Goal: Information Seeking & Learning: Learn about a topic

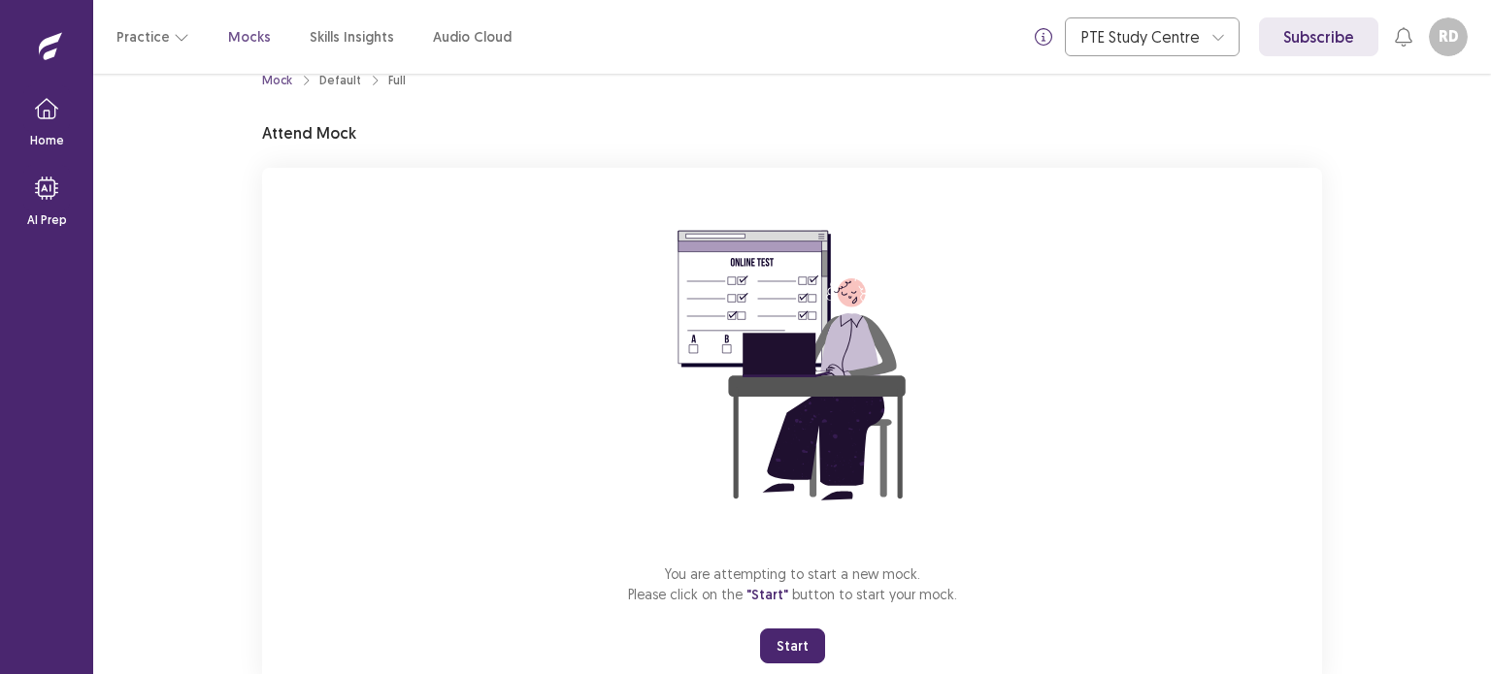
scroll to position [92, 0]
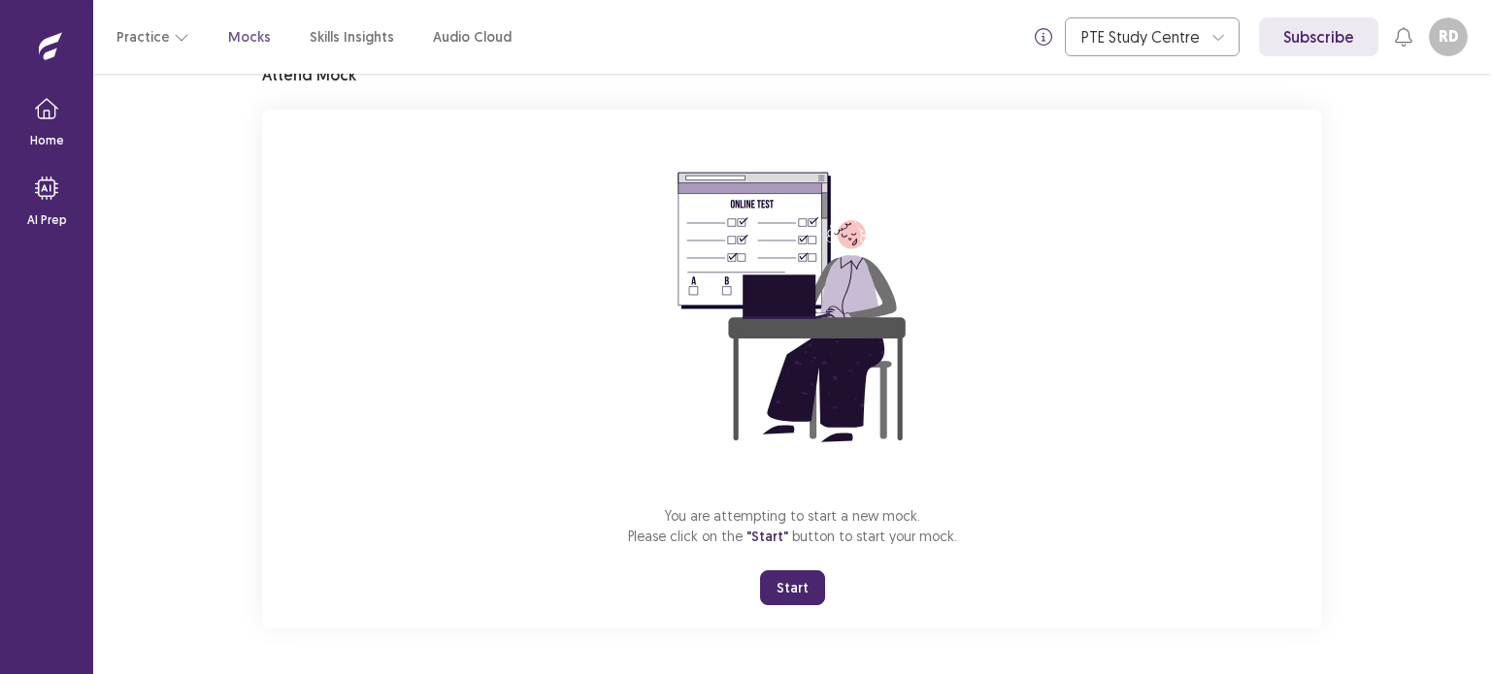
click at [802, 590] on button "Start" at bounding box center [792, 588] width 65 height 35
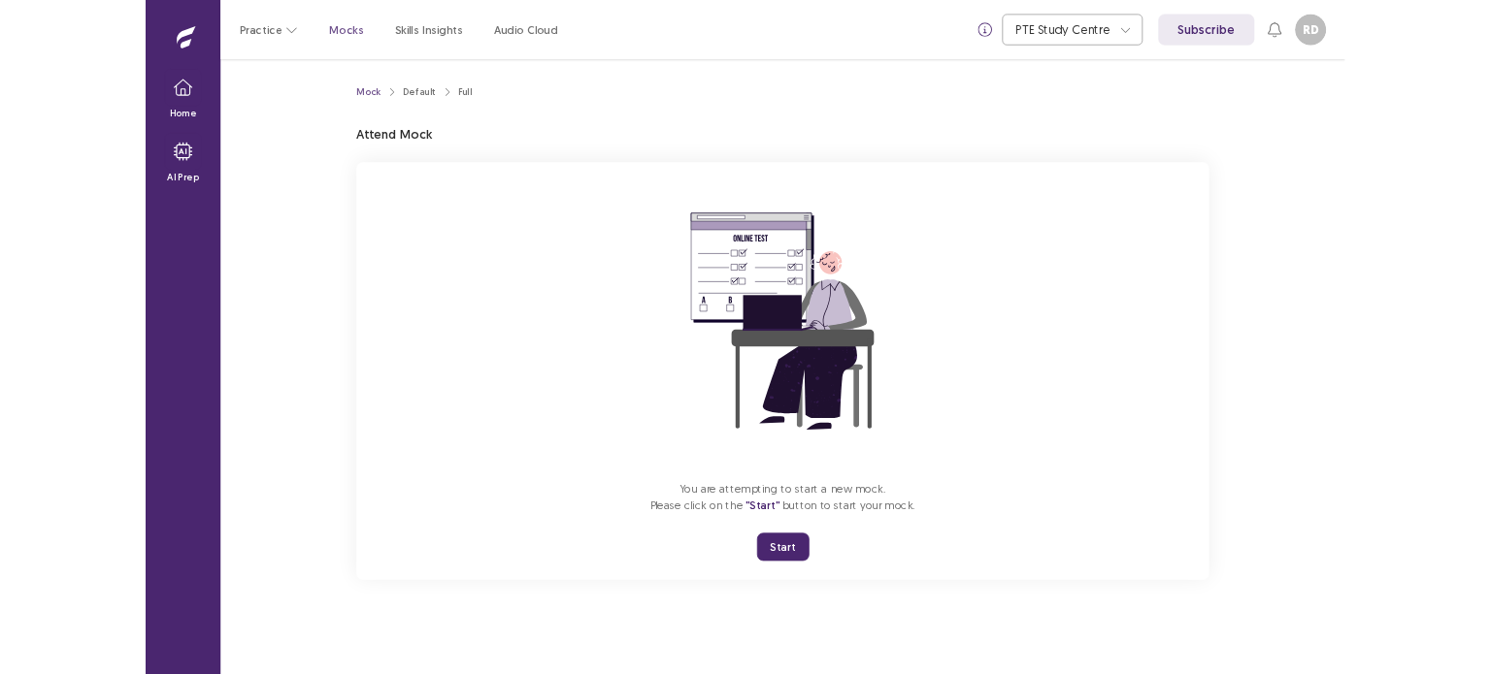
scroll to position [0, 0]
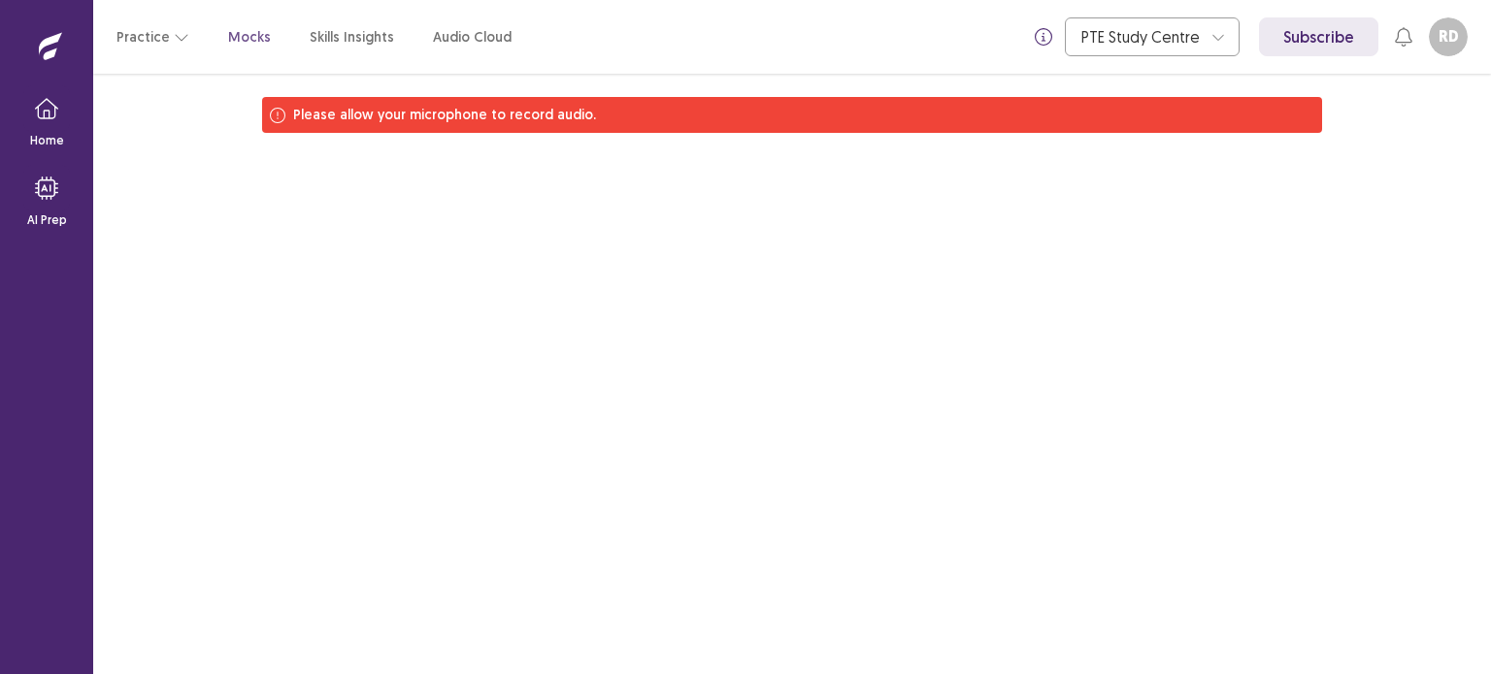
click at [827, 105] on div "Please allow your microphone to record audio." at bounding box center [792, 115] width 1060 height 36
click at [841, 109] on div "Please allow your microphone to record audio." at bounding box center [792, 115] width 1060 height 36
click at [836, 216] on div "Please allow your microphone to record audio." at bounding box center [791, 374] width 1397 height 601
click at [174, 42] on icon "button" at bounding box center [182, 37] width 16 height 16
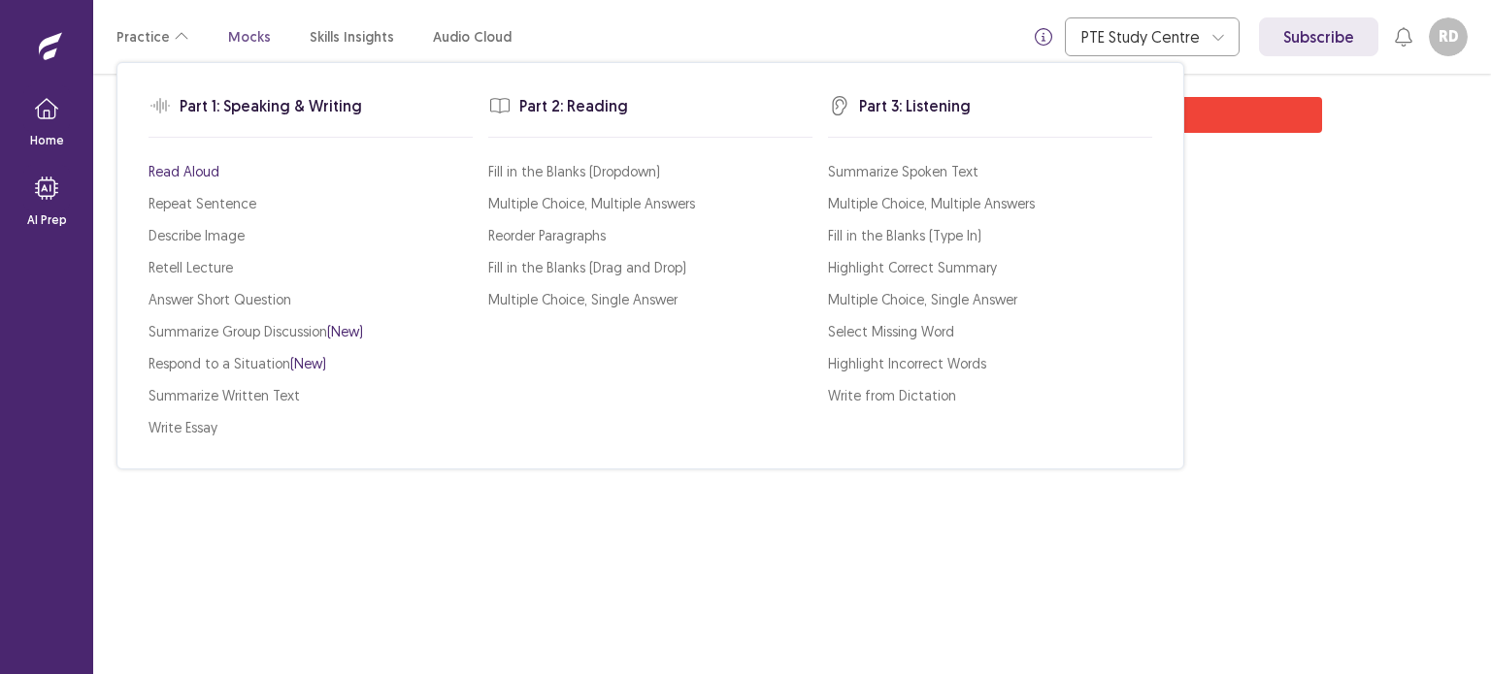
click at [198, 172] on p "Read Aloud" at bounding box center [183, 171] width 71 height 20
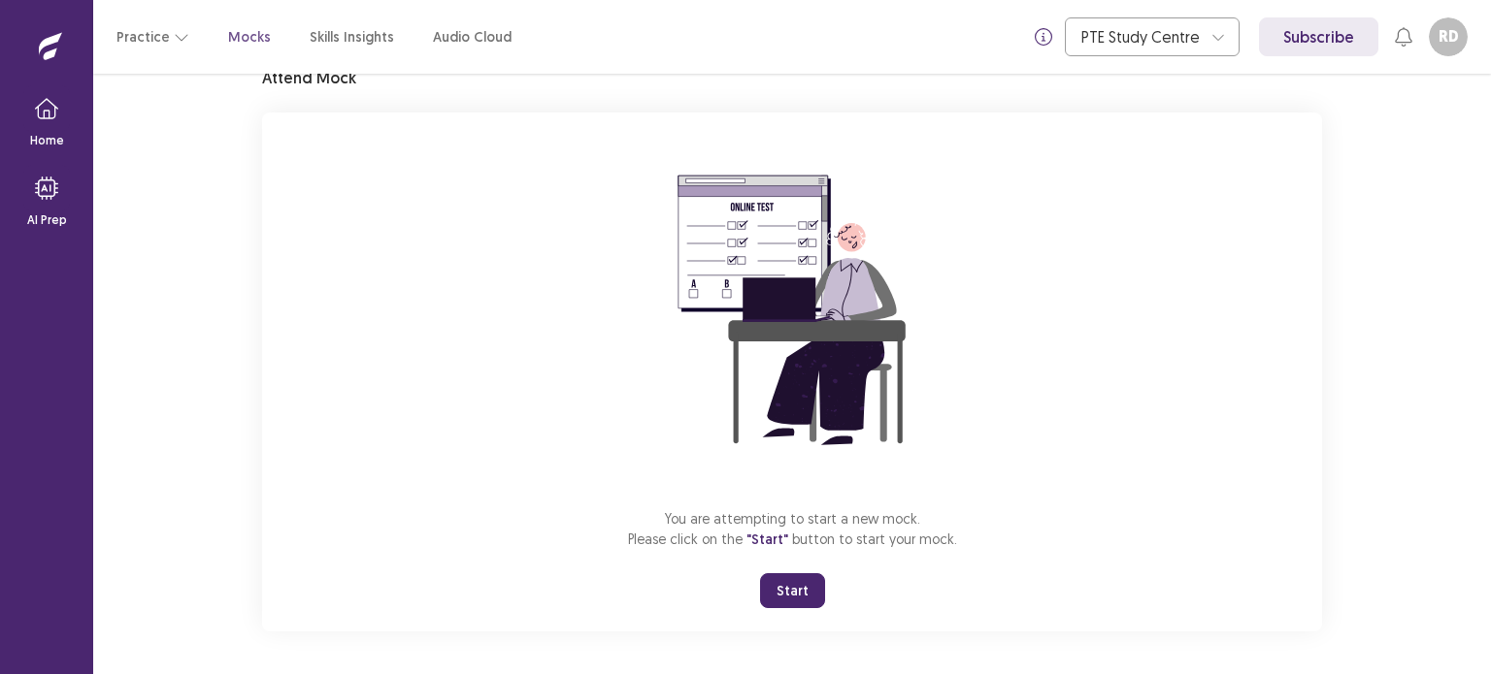
scroll to position [92, 0]
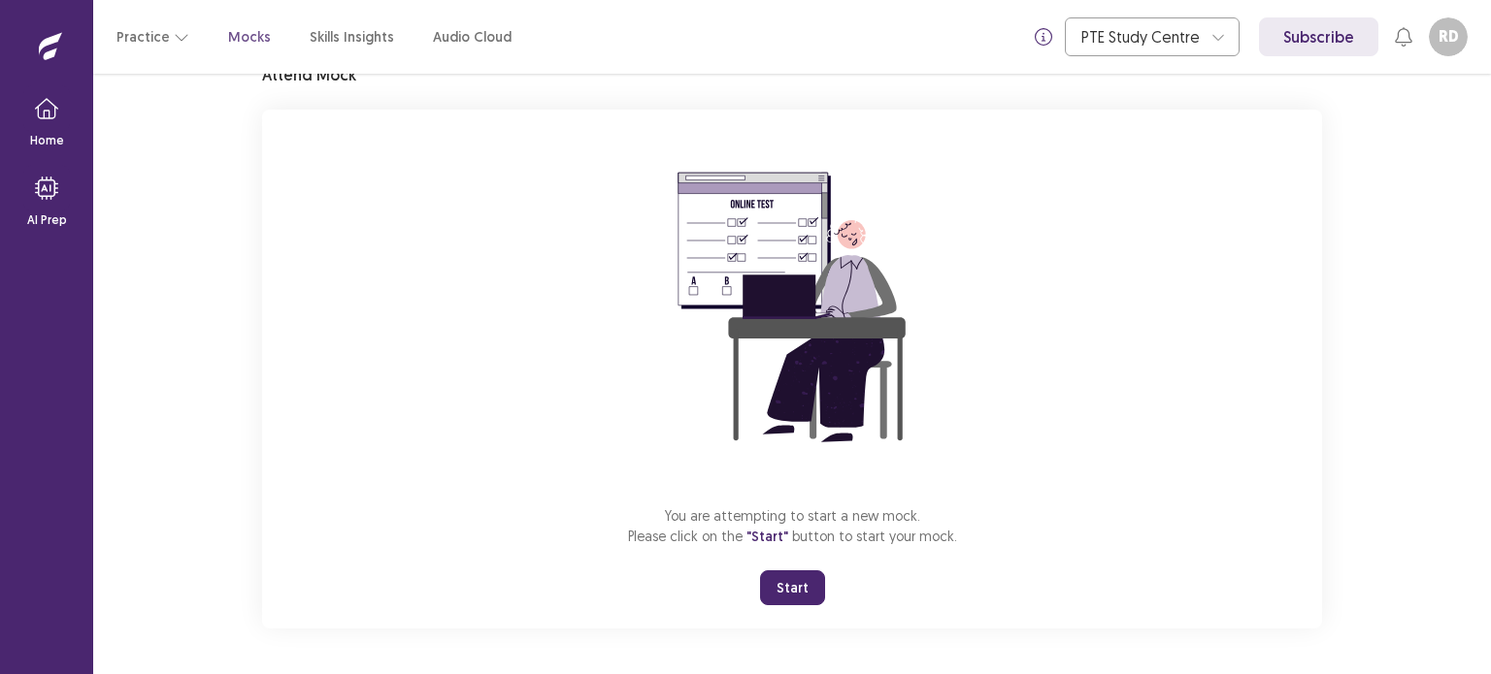
click at [787, 582] on button "Start" at bounding box center [792, 588] width 65 height 35
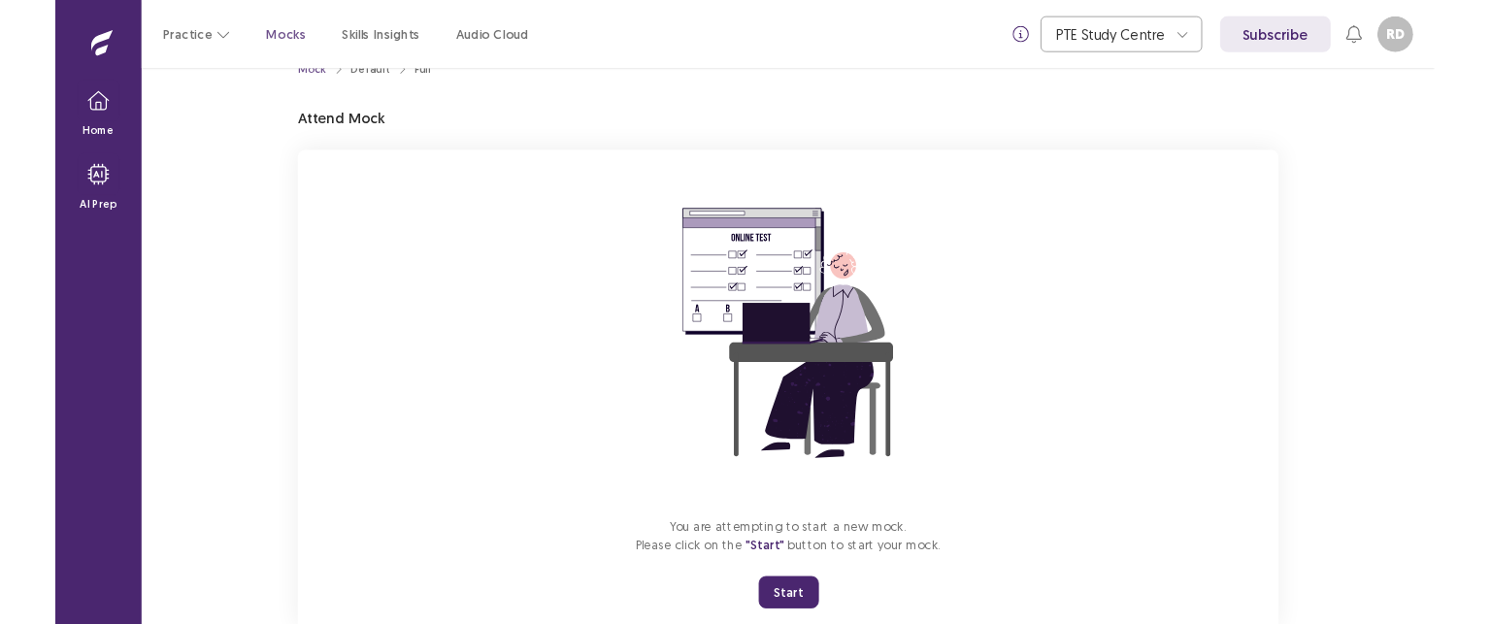
scroll to position [92, 0]
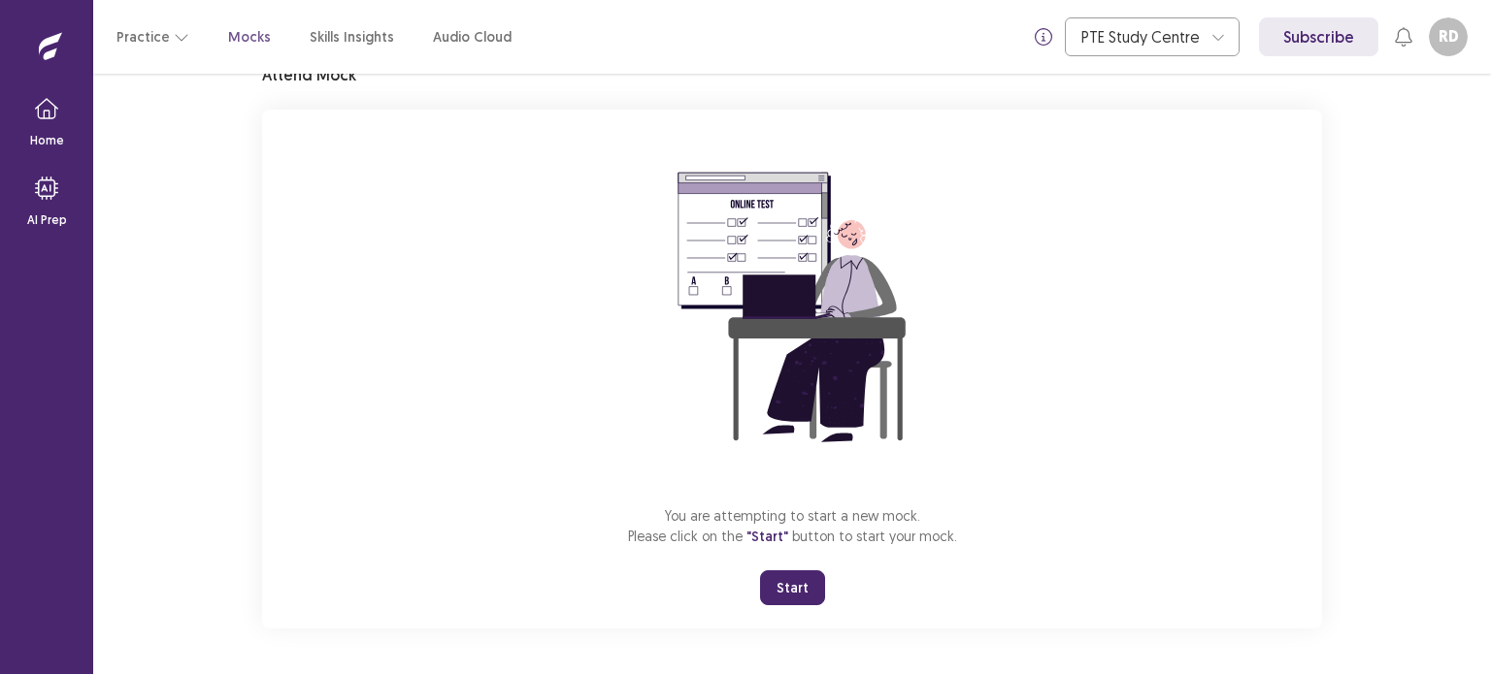
click at [794, 589] on button "Start" at bounding box center [792, 588] width 65 height 35
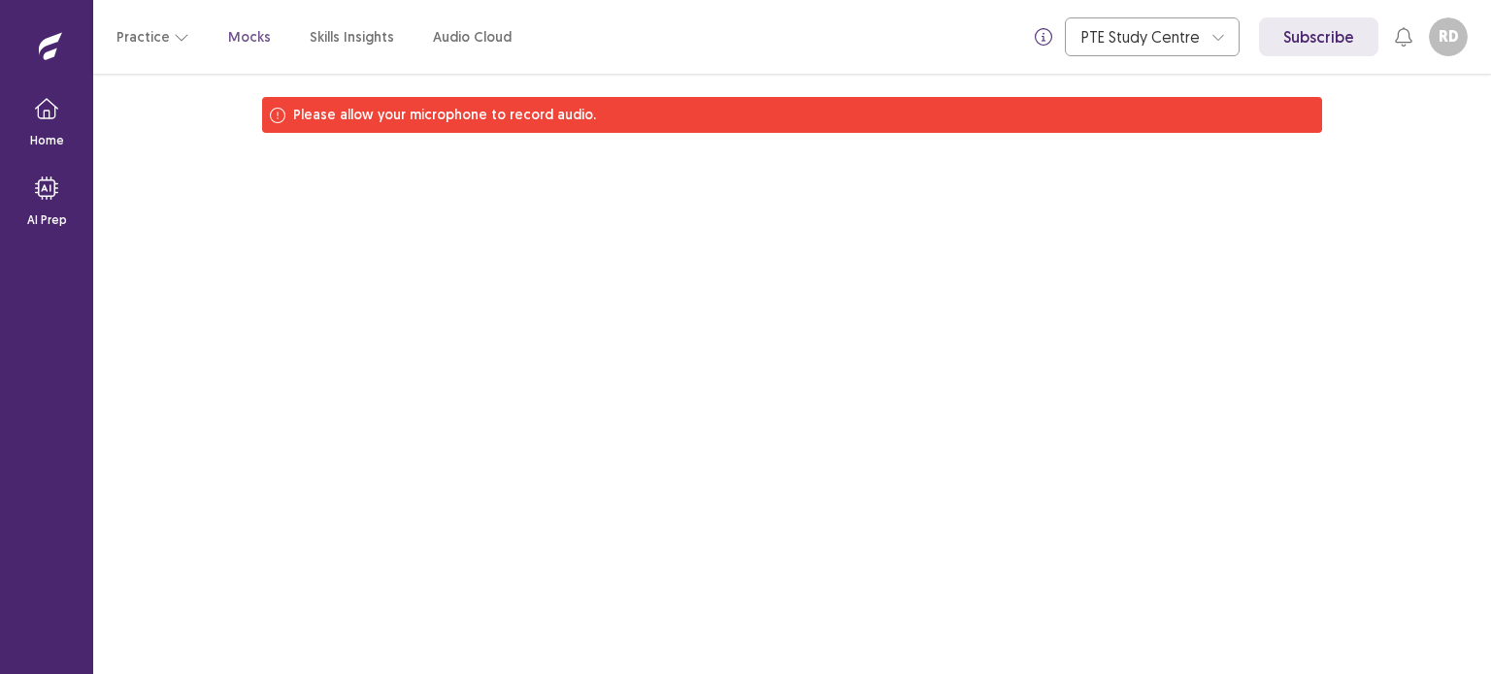
click at [282, 114] on icon at bounding box center [278, 116] width 16 height 16
click at [283, 112] on icon at bounding box center [278, 116] width 16 height 16
click at [313, 104] on div "Please allow your microphone to record audio." at bounding box center [792, 115] width 1060 height 36
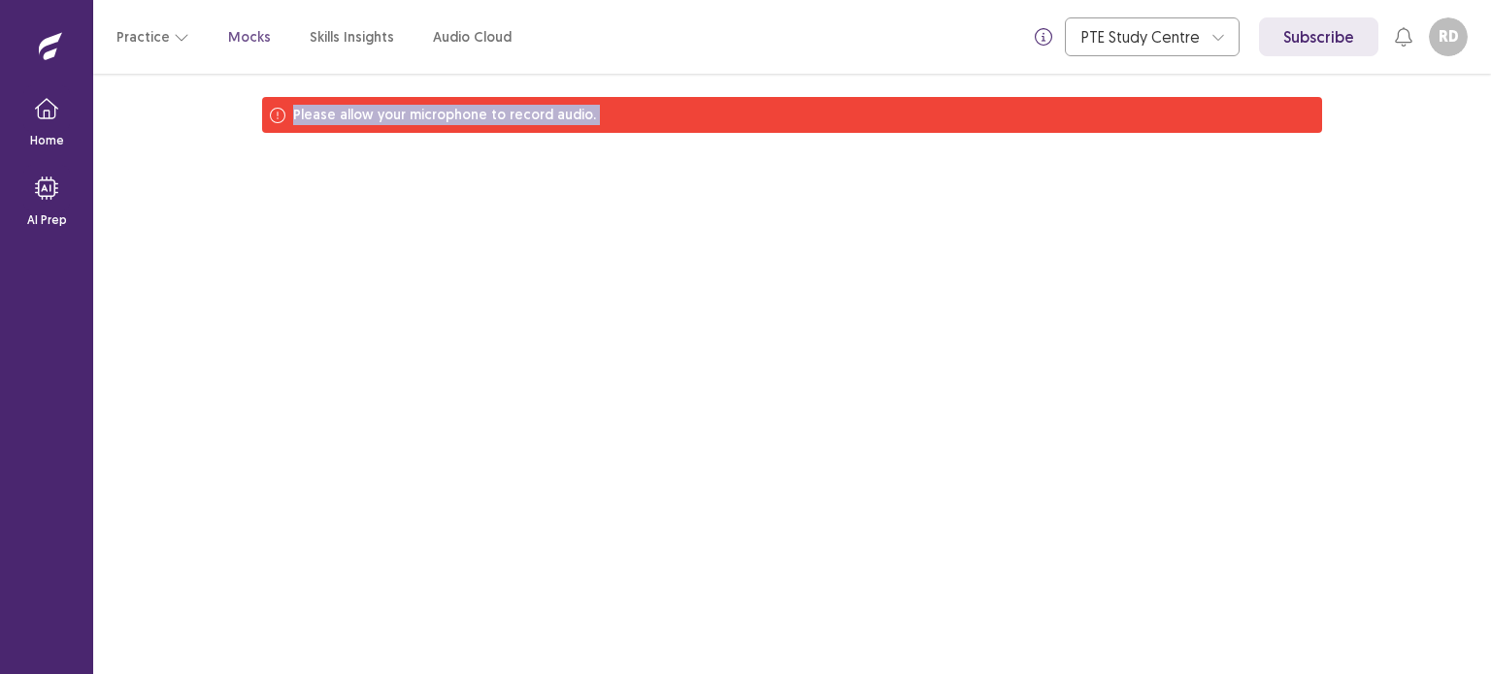
click at [313, 104] on div "Please allow your microphone to record audio." at bounding box center [792, 115] width 1060 height 36
drag, startPoint x: 314, startPoint y: 106, endPoint x: 294, endPoint y: 115, distance: 22.2
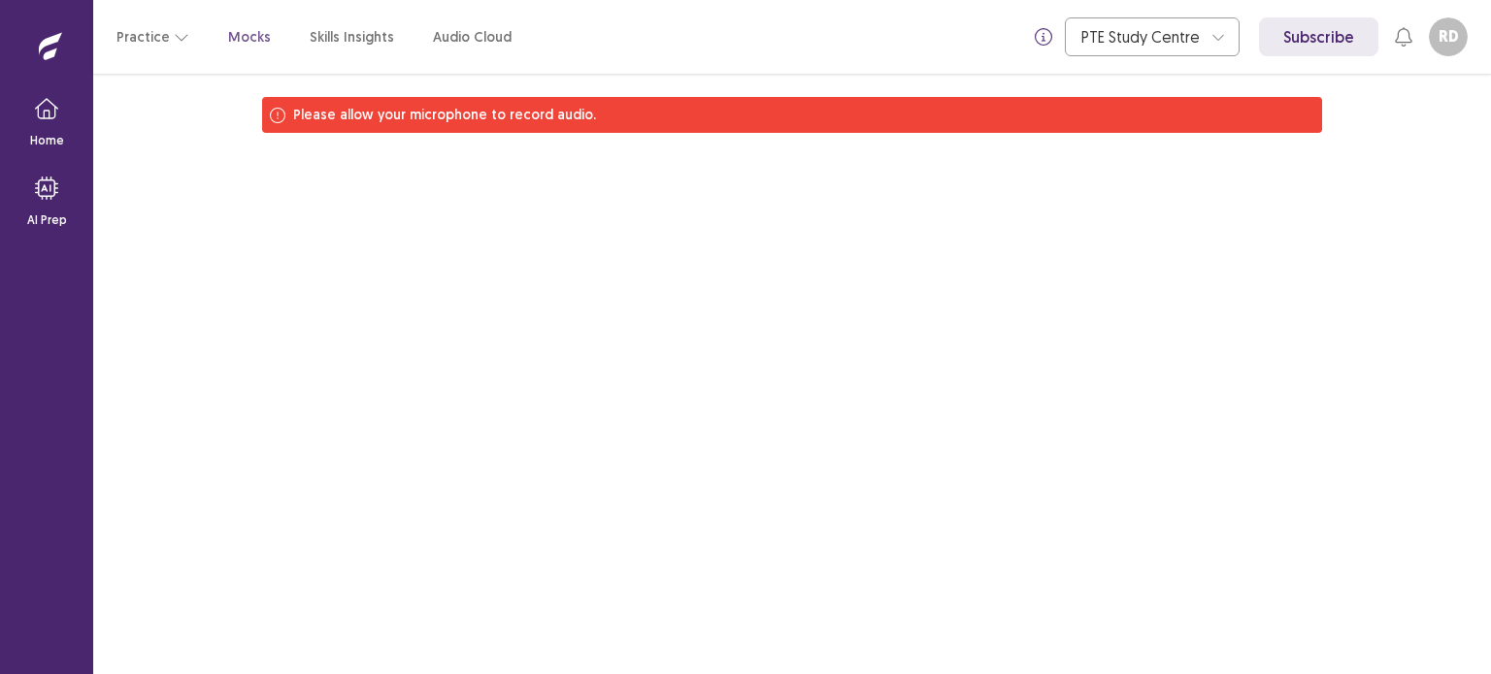
drag, startPoint x: 294, startPoint y: 115, endPoint x: 276, endPoint y: 115, distance: 18.4
click at [276, 115] on icon at bounding box center [278, 116] width 16 height 16
drag, startPoint x: 276, startPoint y: 115, endPoint x: 776, endPoint y: 386, distance: 569.7
click at [776, 386] on div "Please allow your microphone to record audio." at bounding box center [791, 374] width 1397 height 601
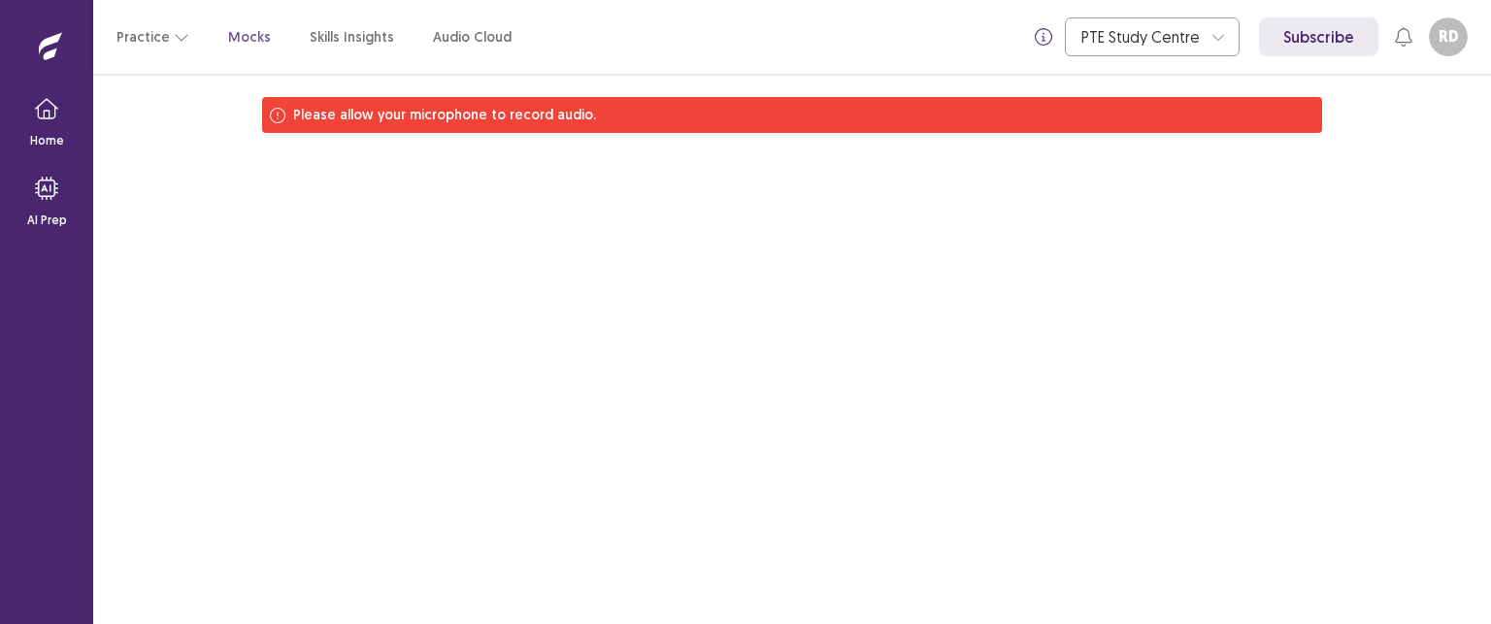
click at [334, 129] on div "Please allow your microphone to record audio." at bounding box center [792, 115] width 1060 height 36
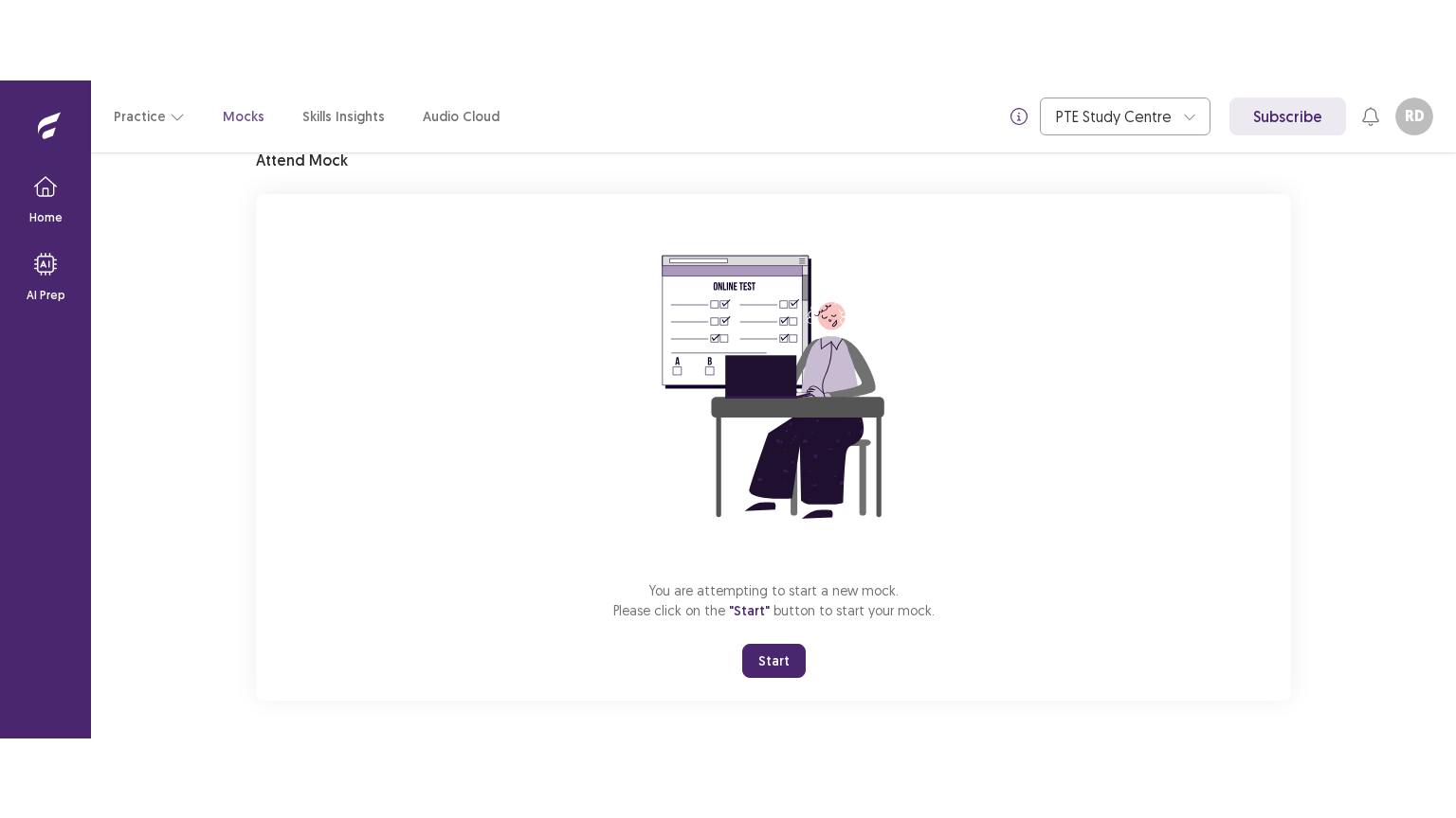
scroll to position [90, 0]
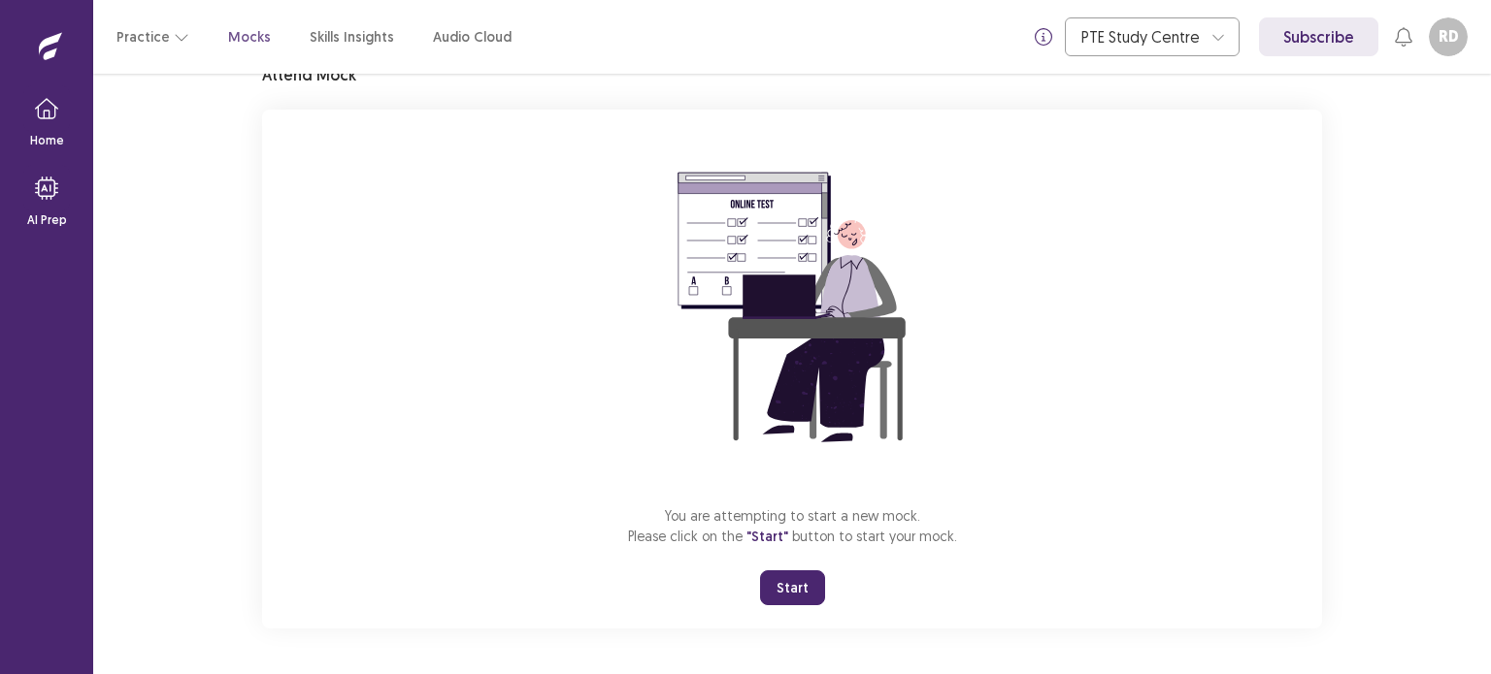
click at [791, 589] on button "Start" at bounding box center [792, 588] width 65 height 35
